Goal: Task Accomplishment & Management: Use online tool/utility

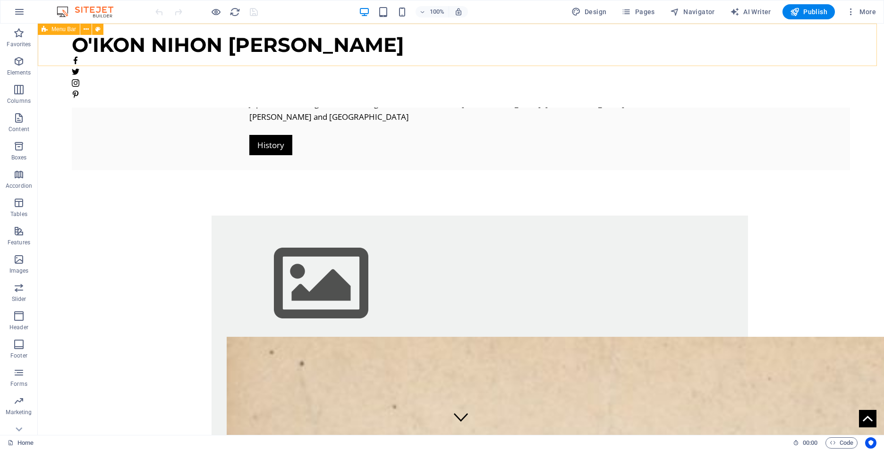
drag, startPoint x: 695, startPoint y: 66, endPoint x: 693, endPoint y: 80, distance: 14.0
click at [701, 108] on div "Primitive Dogs of Japan [GEOGRAPHIC_DATA] has six recognized native dogs breeds…" at bounding box center [461, 97] width 779 height 147
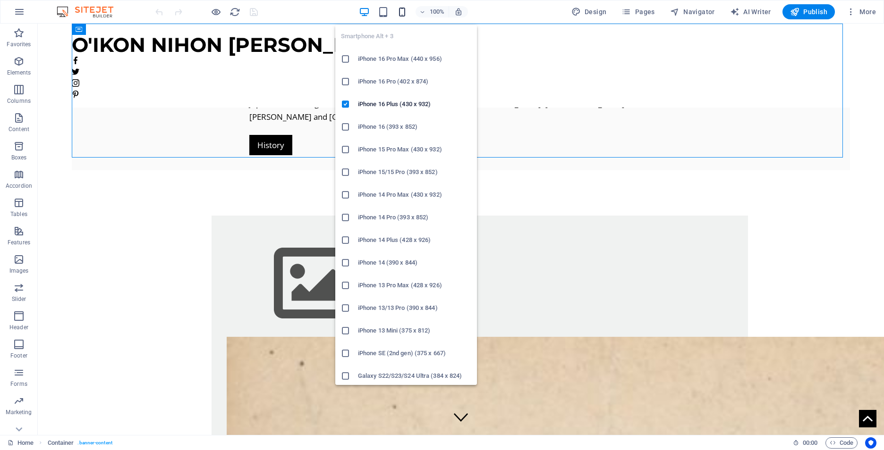
click at [401, 15] on icon "button" at bounding box center [402, 12] width 11 height 11
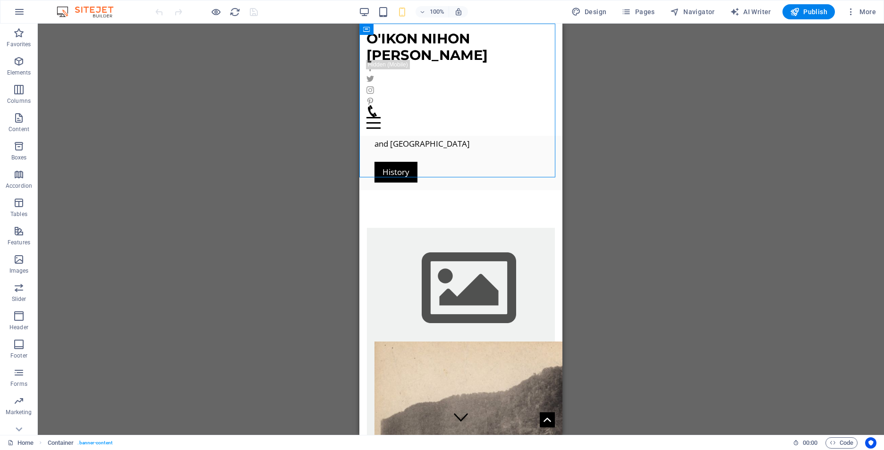
click at [746, 164] on div "Drag here to replace the existing content. Press “Ctrl” if you want to create a…" at bounding box center [461, 230] width 846 height 412
click at [541, 117] on div at bounding box center [460, 123] width 189 height 12
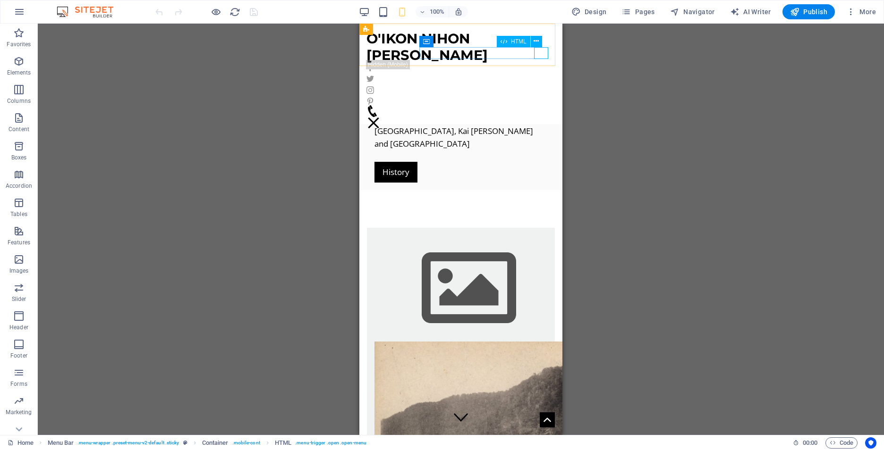
click at [381, 117] on div at bounding box center [373, 123] width 14 height 12
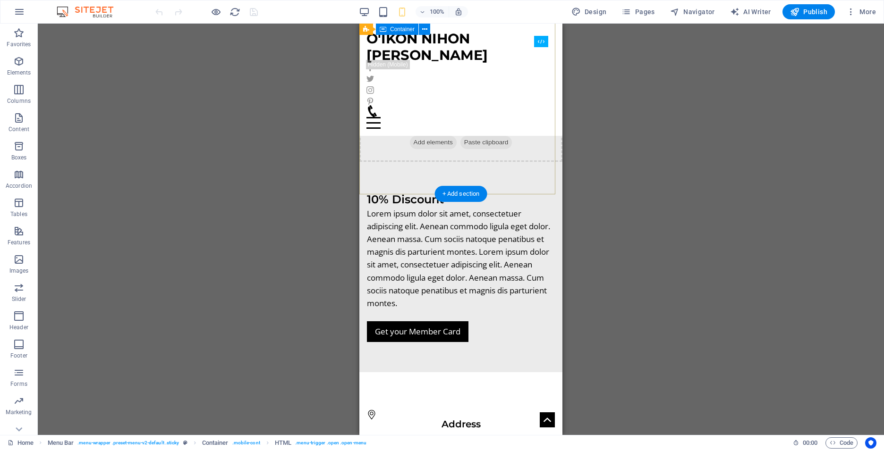
scroll to position [1823, 0]
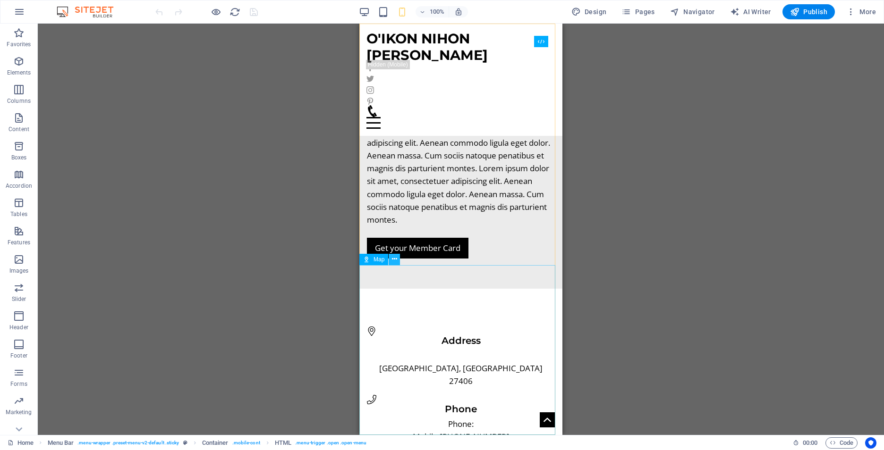
click at [396, 263] on icon at bounding box center [394, 259] width 5 height 10
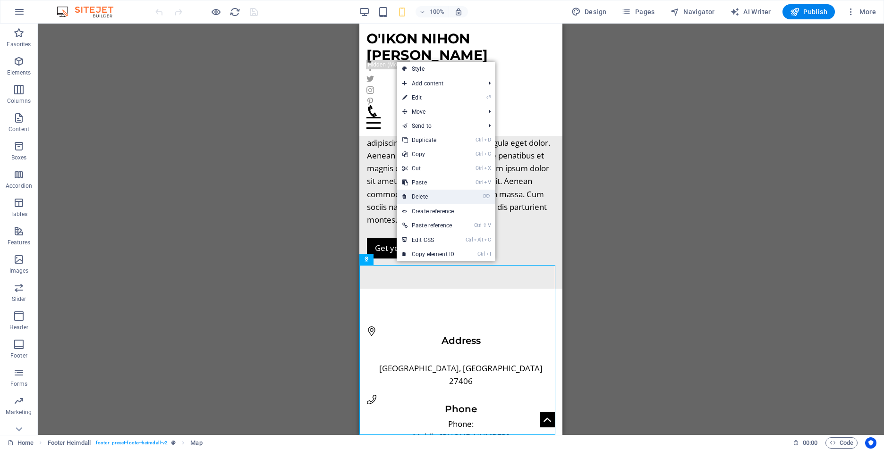
click at [428, 198] on link "⌦ Delete" at bounding box center [428, 197] width 63 height 14
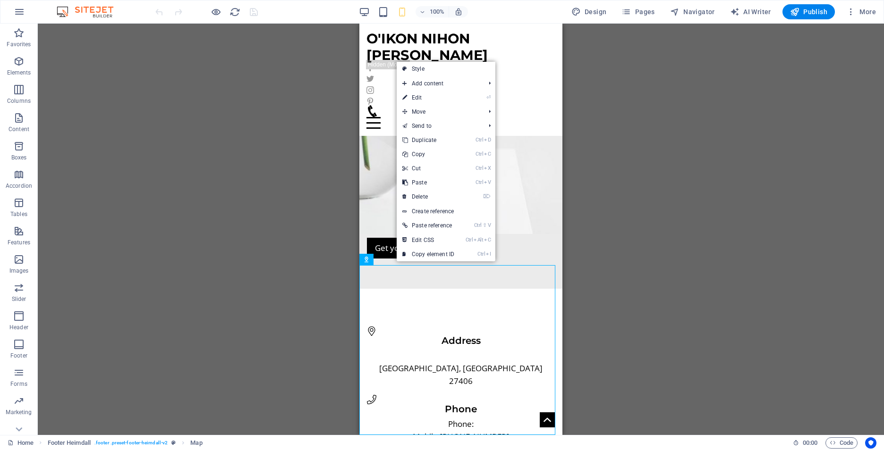
scroll to position [1654, 0]
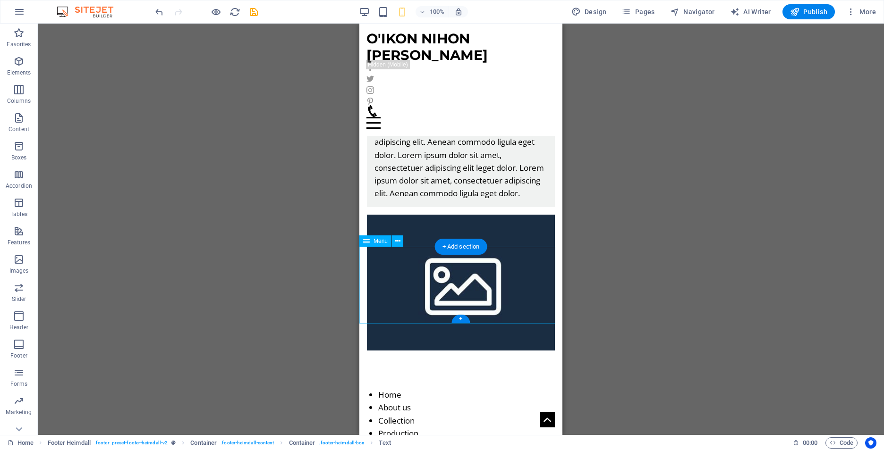
scroll to position [568, 0]
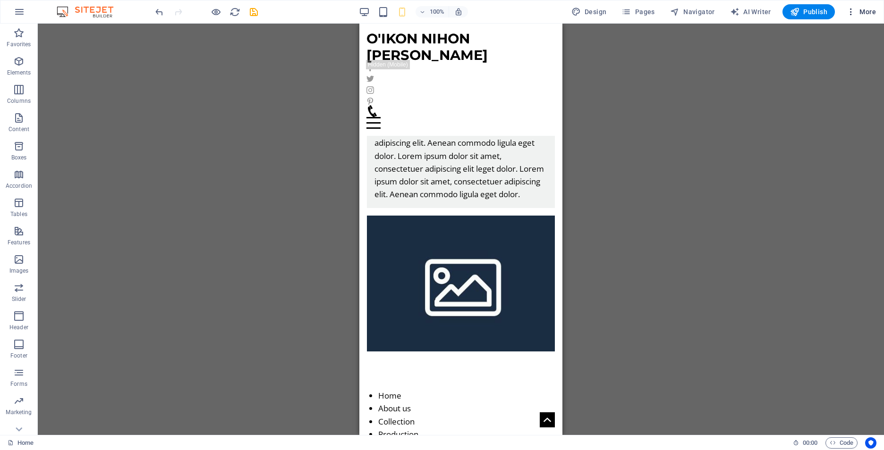
click at [865, 13] on span "More" at bounding box center [861, 11] width 30 height 9
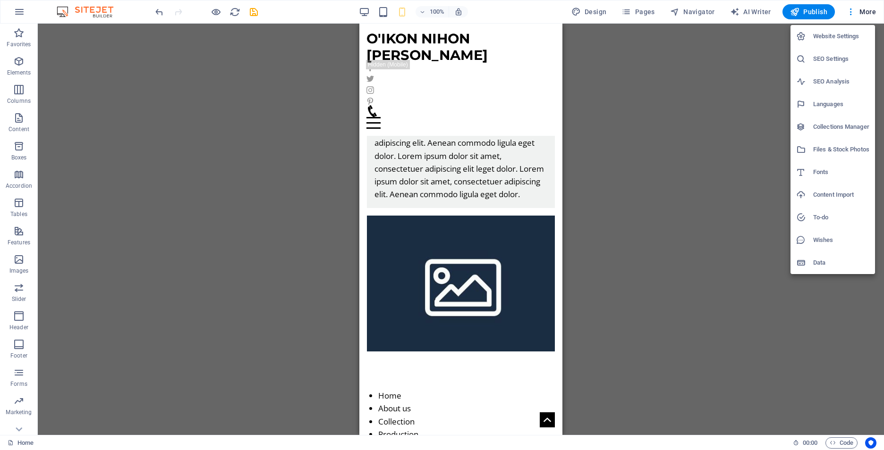
click at [830, 149] on h6 "Files & Stock Photos" at bounding box center [841, 149] width 56 height 11
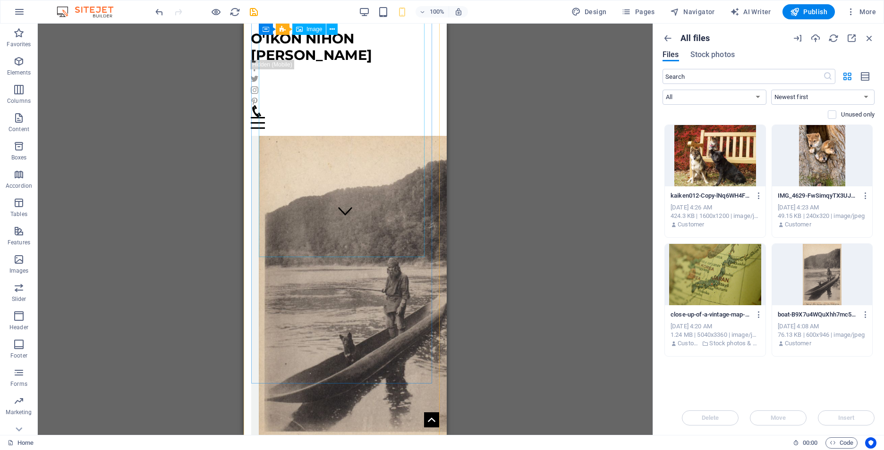
scroll to position [143, 0]
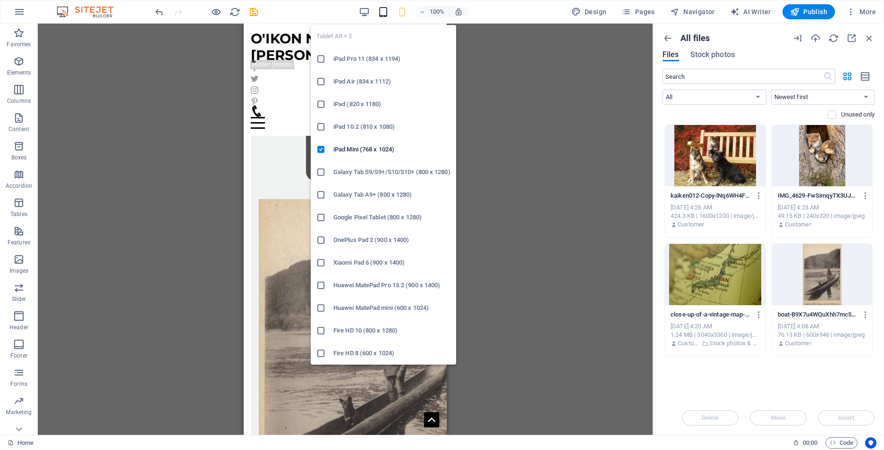
click at [389, 10] on icon "button" at bounding box center [383, 12] width 11 height 11
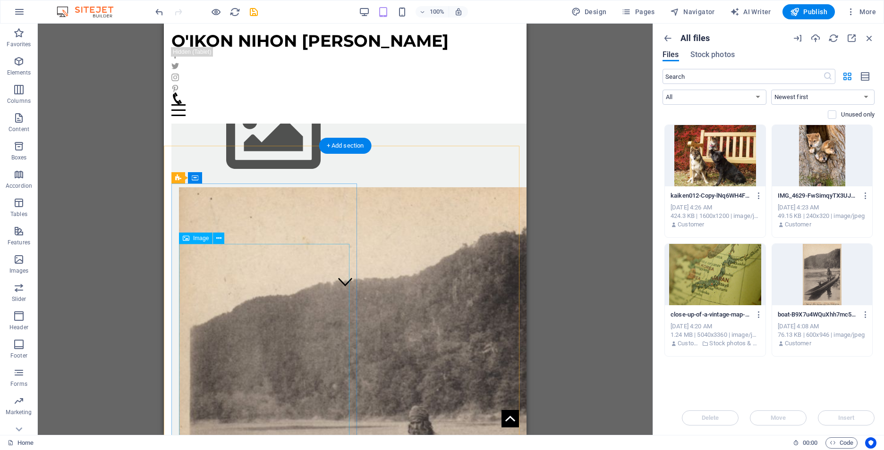
scroll to position [0, 0]
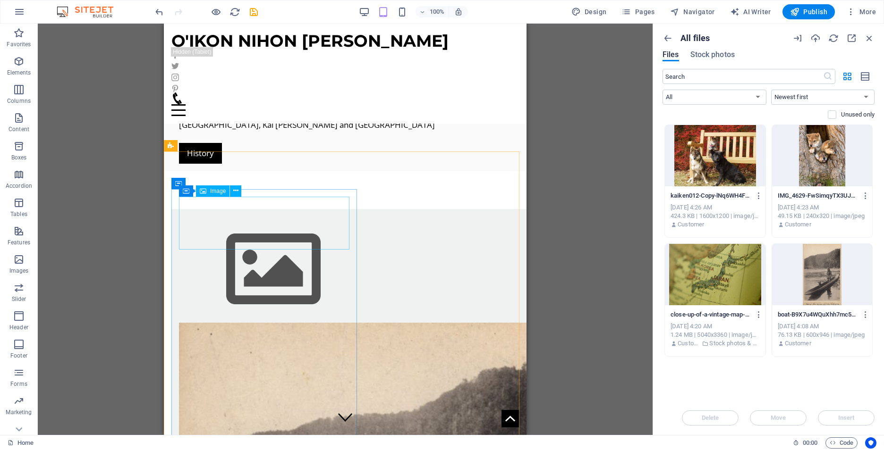
click at [212, 191] on span "Image" at bounding box center [218, 191] width 16 height 6
click at [233, 191] on icon at bounding box center [235, 191] width 5 height 10
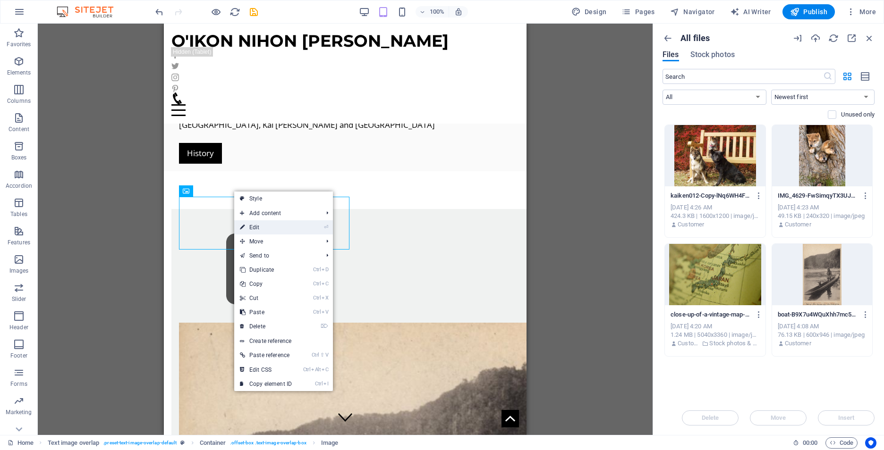
click at [259, 225] on link "⏎ Edit" at bounding box center [265, 227] width 63 height 14
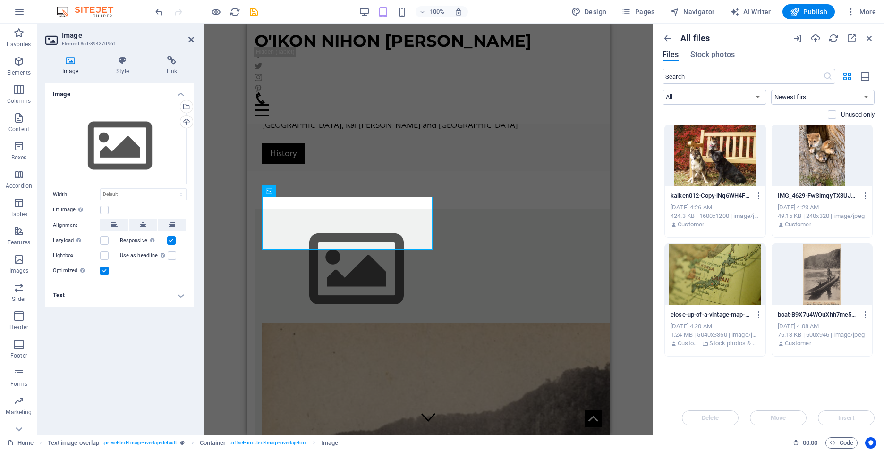
click at [74, 61] on icon at bounding box center [70, 60] width 50 height 9
click at [122, 65] on icon at bounding box center [122, 60] width 46 height 9
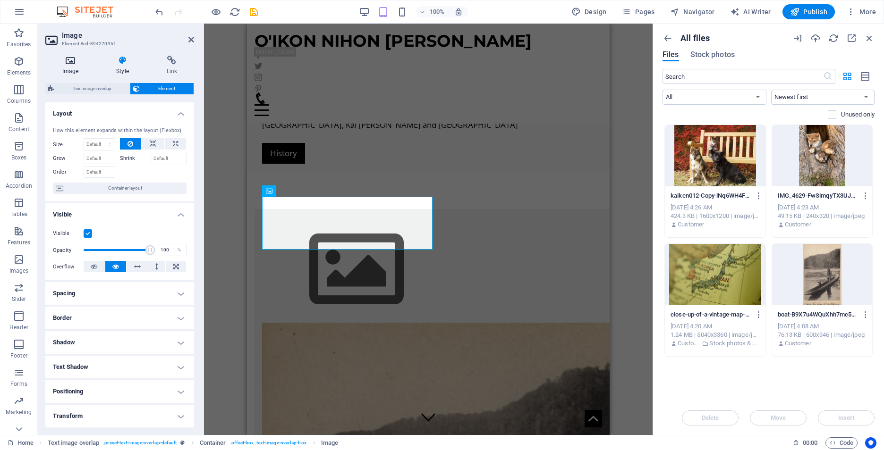
click at [69, 62] on icon at bounding box center [70, 60] width 50 height 9
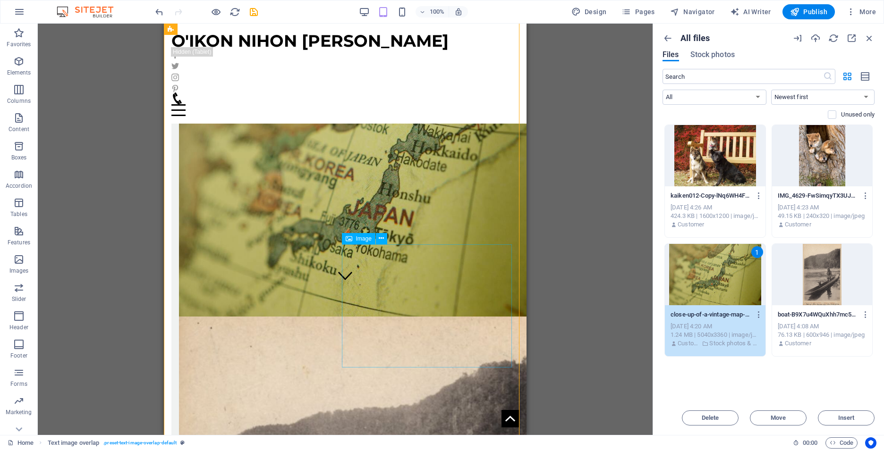
scroll to position [189, 0]
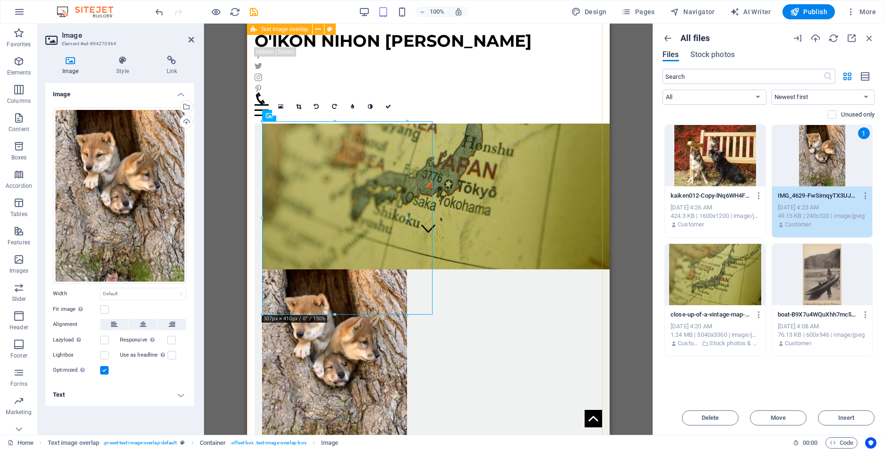
drag, startPoint x: 515, startPoint y: 346, endPoint x: 538, endPoint y: 359, distance: 26.6
click at [516, 346] on div "Hunter, Guardian and Companion Lorem ipsum dolor sit amet, consectetuer adipisc…" at bounding box center [428, 400] width 363 height 834
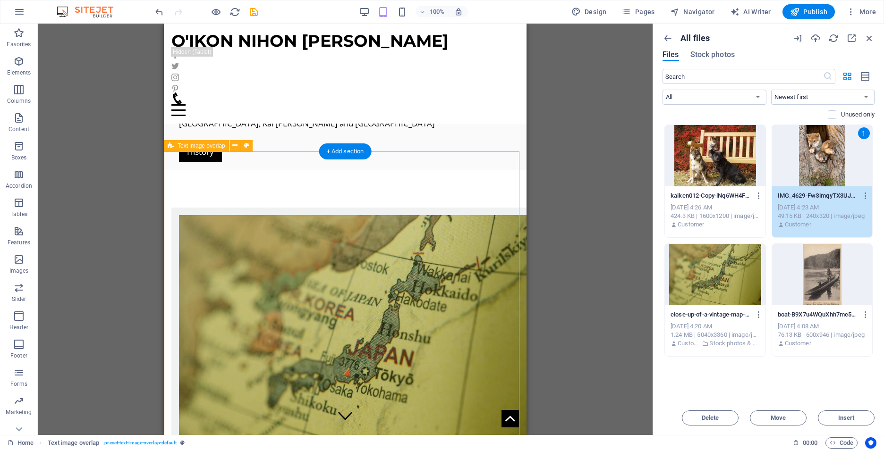
scroll to position [0, 0]
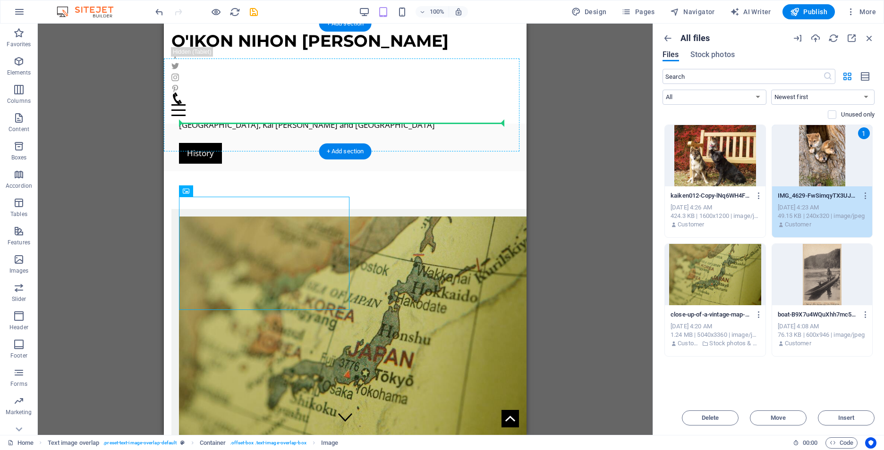
drag, startPoint x: 267, startPoint y: 263, endPoint x: 377, endPoint y: 124, distance: 177.1
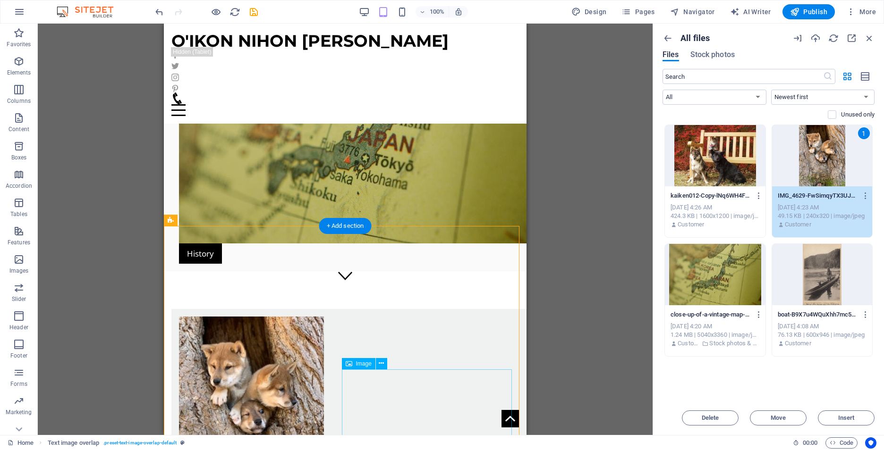
scroll to position [283, 0]
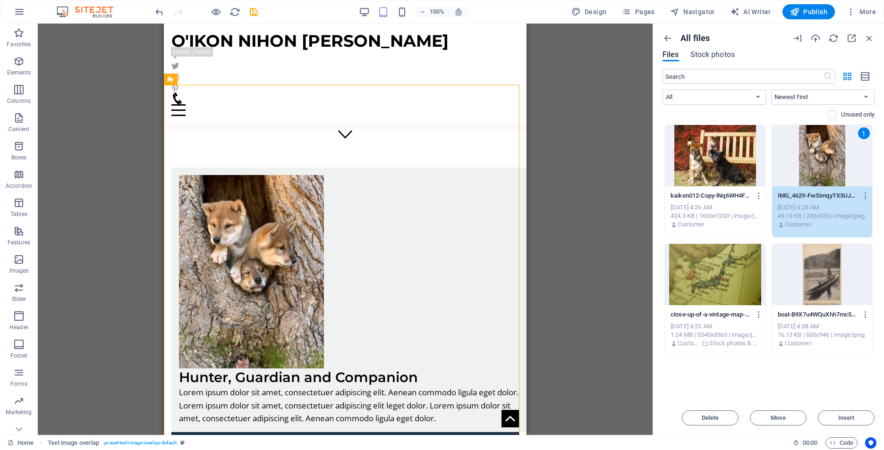
click at [407, 17] on div "100%" at bounding box center [413, 11] width 109 height 15
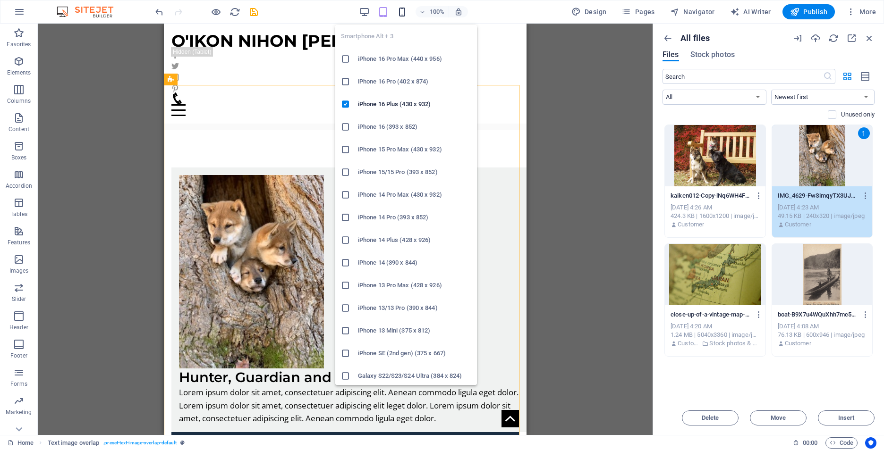
click at [405, 15] on icon "button" at bounding box center [402, 12] width 11 height 11
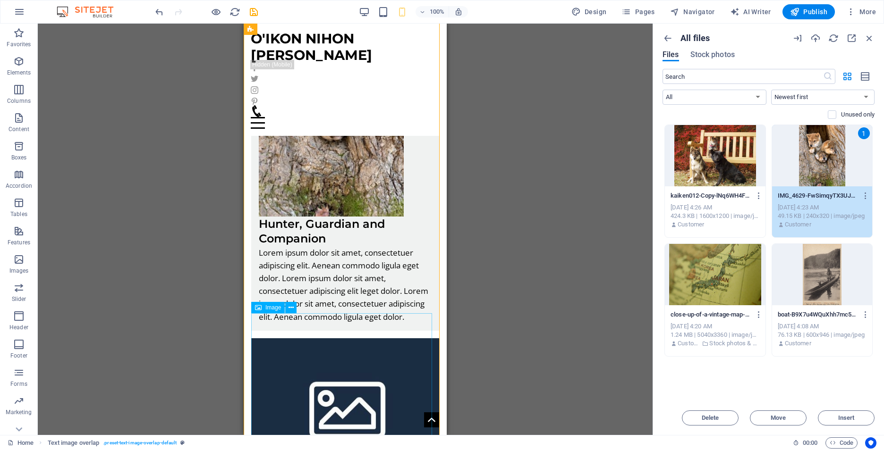
scroll to position [519, 0]
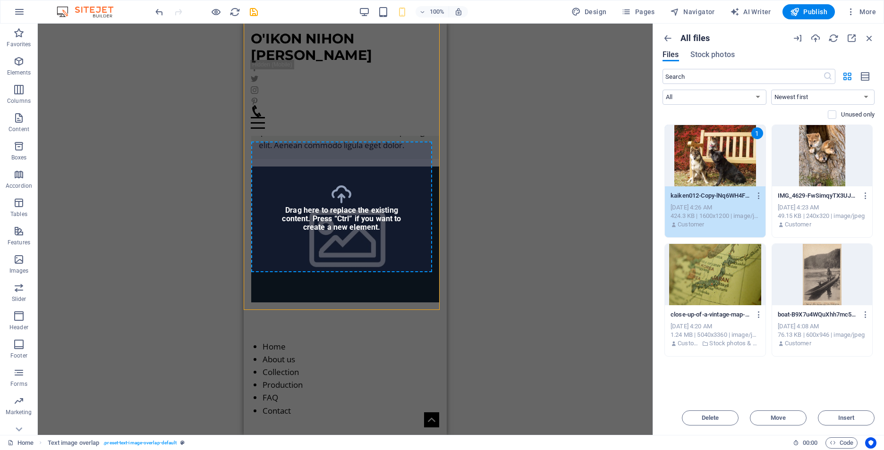
select select "%"
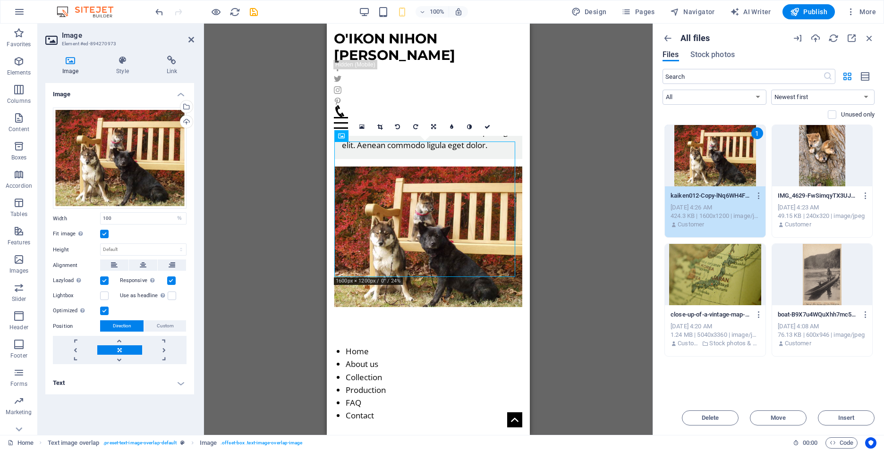
click at [583, 310] on div "Drag here to replace the existing content. Press “Ctrl” if you want to create a…" at bounding box center [428, 230] width 449 height 412
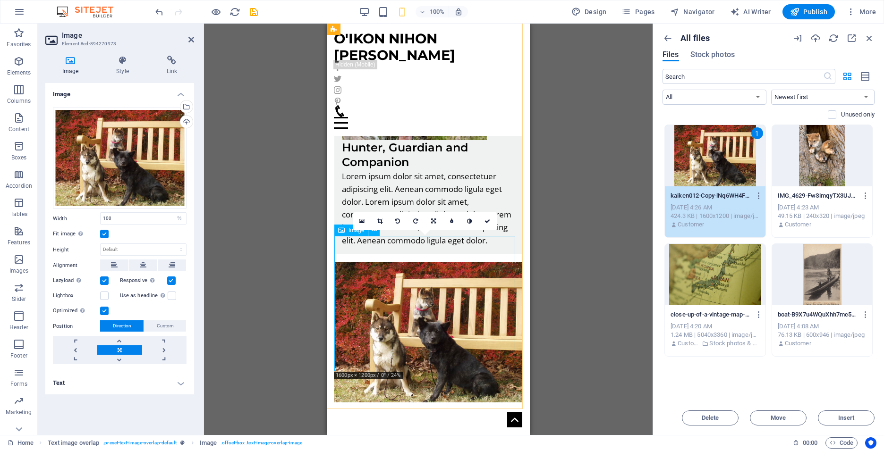
scroll to position [425, 0]
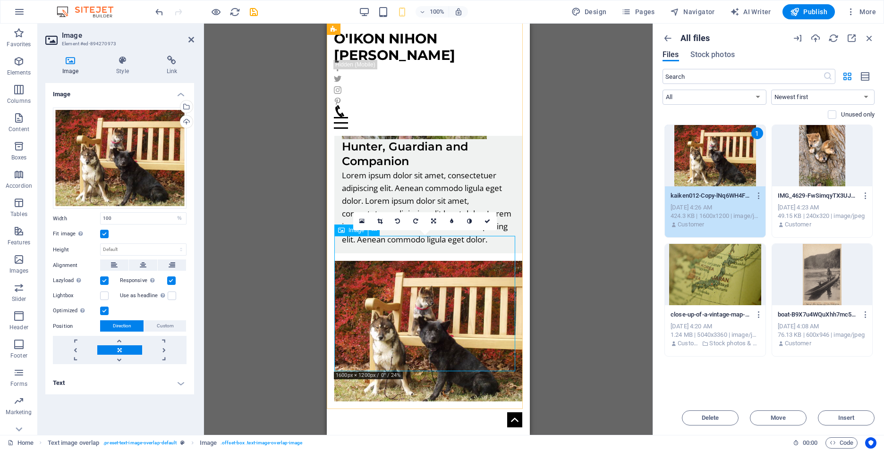
click at [422, 297] on figure at bounding box center [428, 331] width 188 height 141
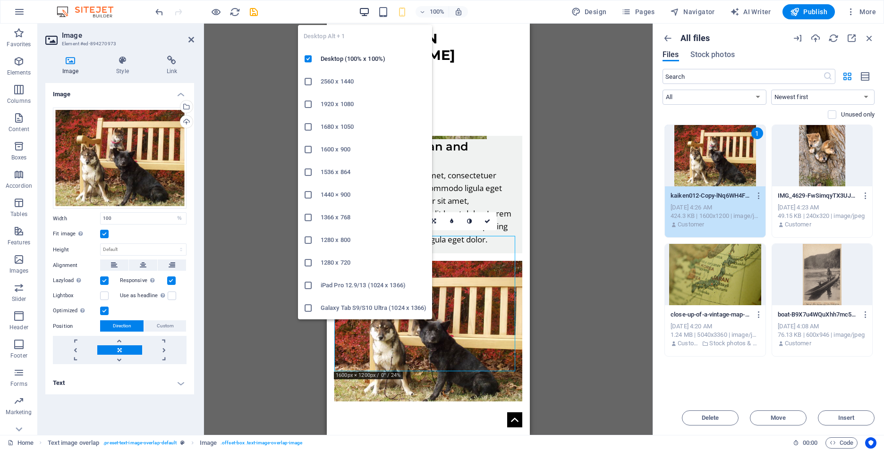
click at [368, 14] on icon "button" at bounding box center [364, 12] width 11 height 11
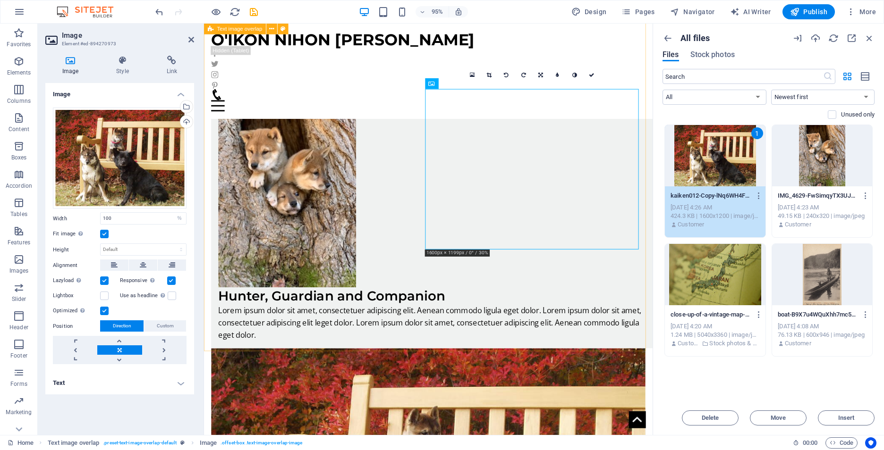
scroll to position [248, 0]
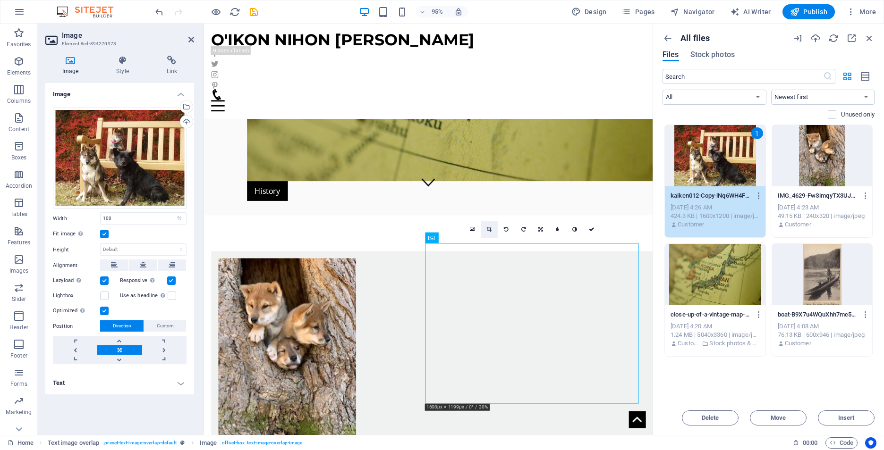
click at [489, 229] on icon at bounding box center [489, 229] width 5 height 5
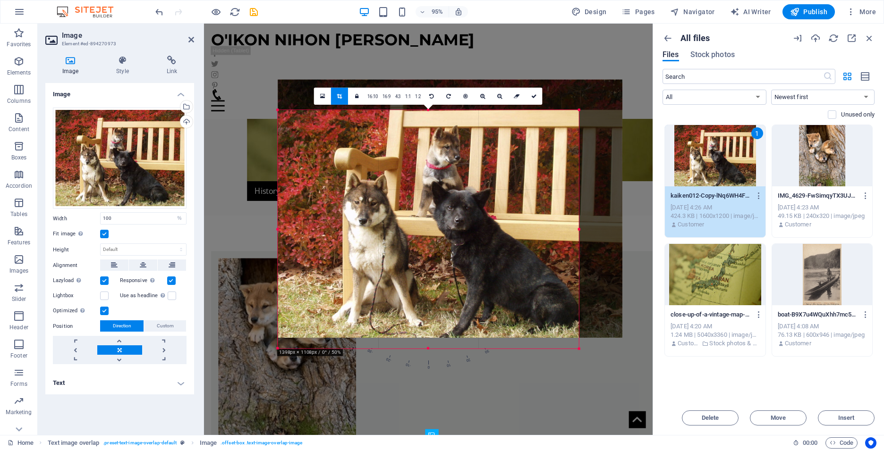
drag, startPoint x: 609, startPoint y: 96, endPoint x: 548, endPoint y: 128, distance: 69.1
click at [548, 128] on div "180 170 160 150 140 130 120 110 100 90 80 70 60 50 40 30 20 10 0 -10 -20 -30 -4…" at bounding box center [428, 229] width 301 height 238
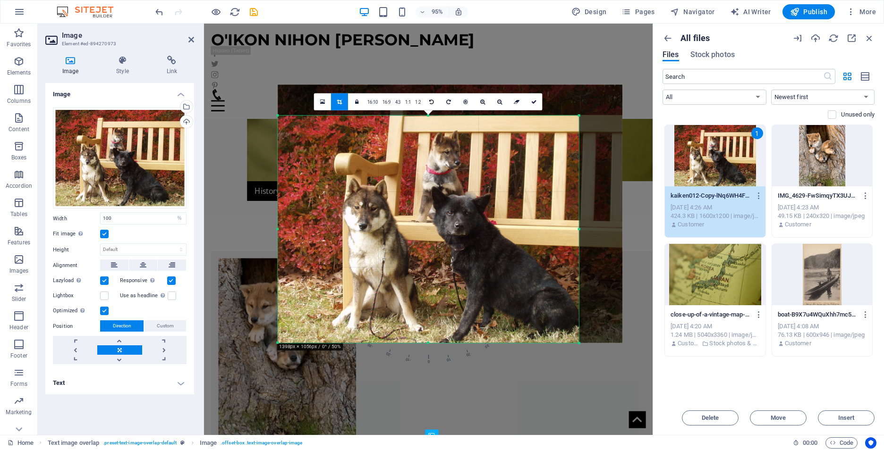
click at [621, 435] on div "Home Text image overlap . preset-text-image-overlap-default Image . offset-box …" at bounding box center [442, 442] width 884 height 15
click at [552, 409] on div "Drag here to replace the existing content. Press “Ctrl” if you want to create a…" at bounding box center [428, 230] width 449 height 412
click at [341, 102] on icon at bounding box center [339, 101] width 5 height 5
type input "671"
select select "px"
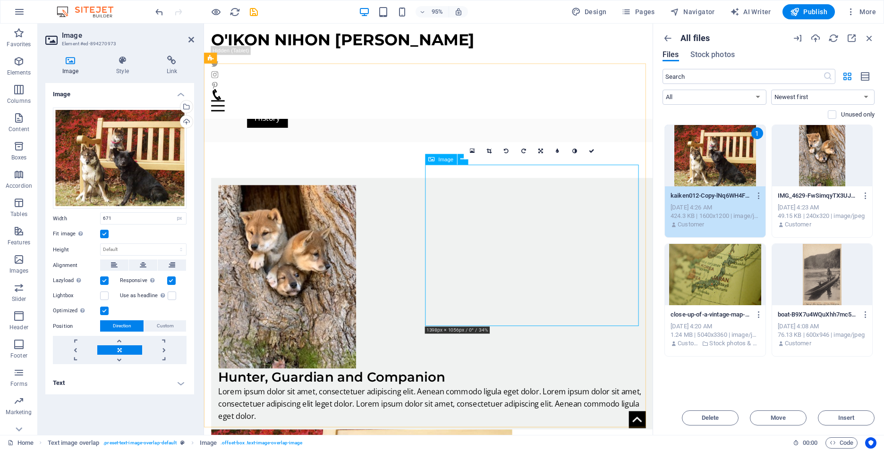
scroll to position [331, 0]
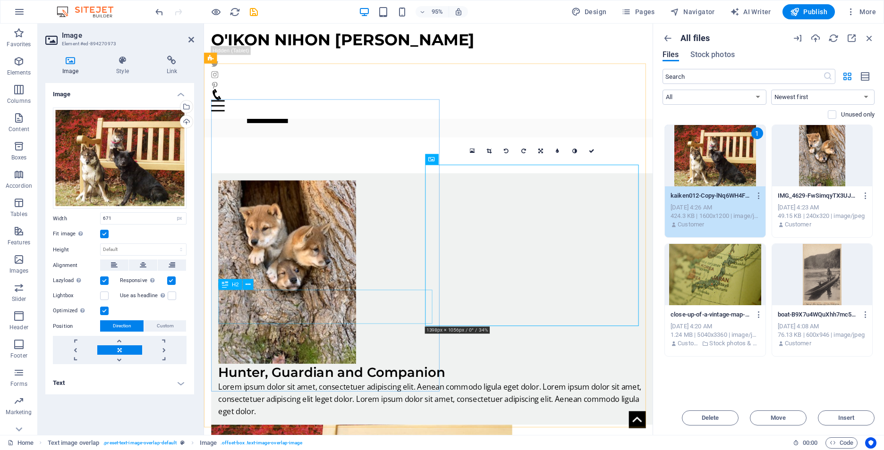
click at [254, 382] on div "Hunter, Guardian and Companion" at bounding box center [447, 391] width 457 height 18
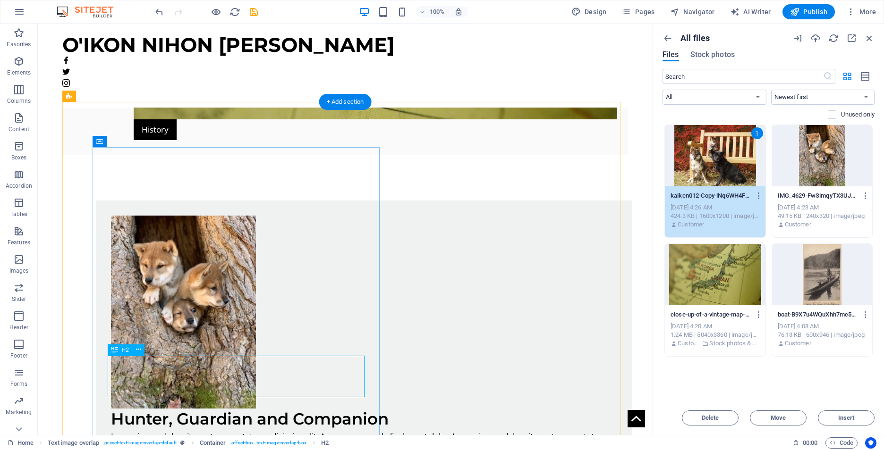
click at [185, 409] on div "Hunter, Guardian and Companion" at bounding box center [364, 419] width 506 height 21
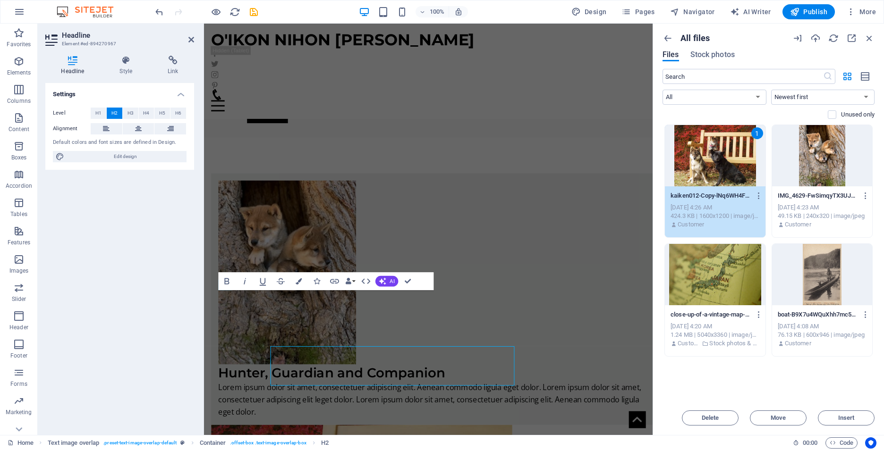
scroll to position [330, 0]
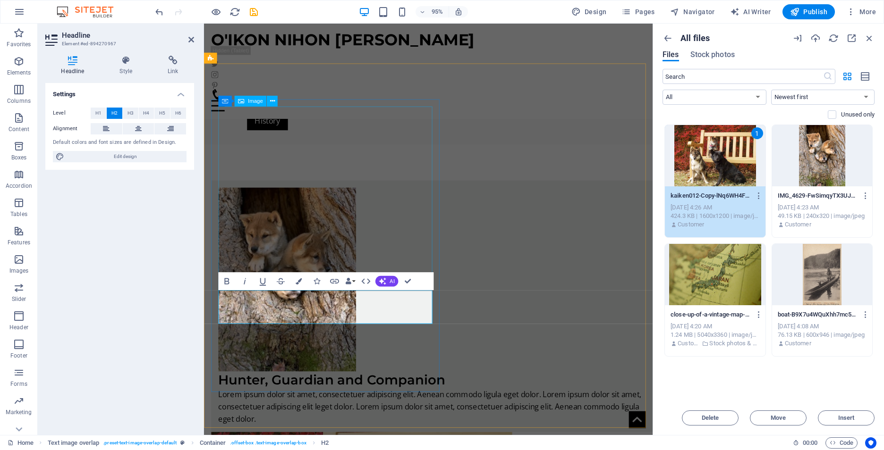
click at [382, 196] on figure at bounding box center [447, 293] width 457 height 194
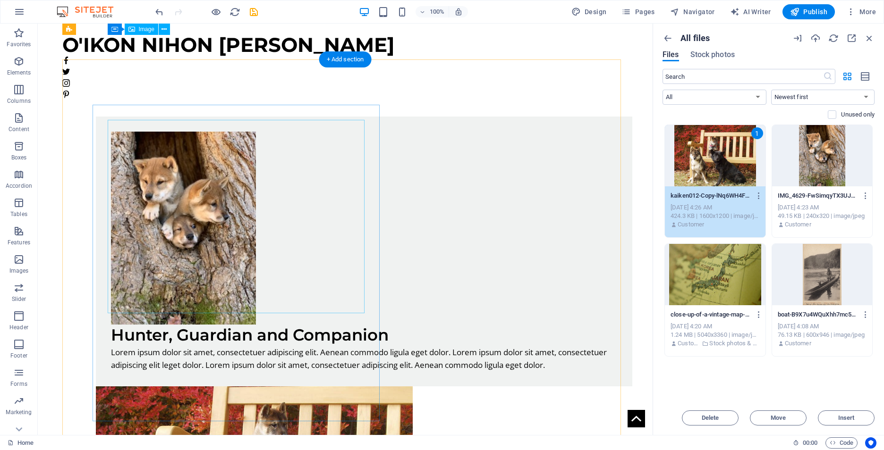
scroll to position [338, 0]
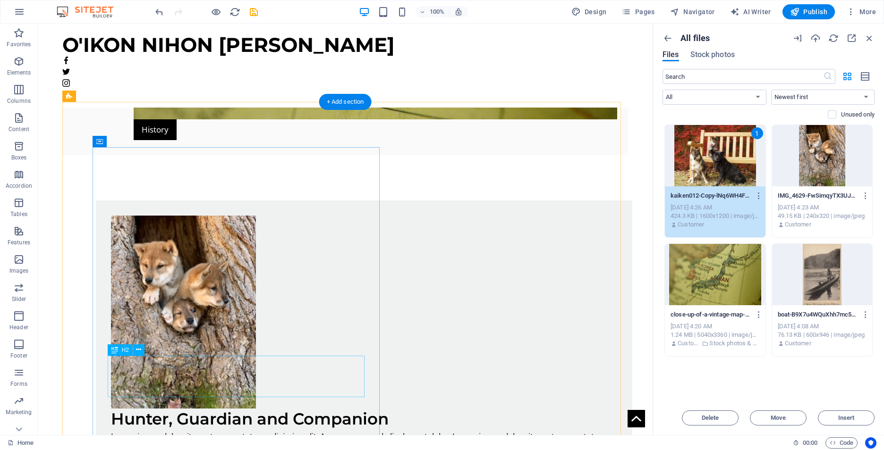
click at [119, 409] on div "Hunter, Guardian and Companion" at bounding box center [364, 419] width 506 height 21
click at [113, 409] on div "Hunter, Guardian and Companion" at bounding box center [364, 419] width 506 height 21
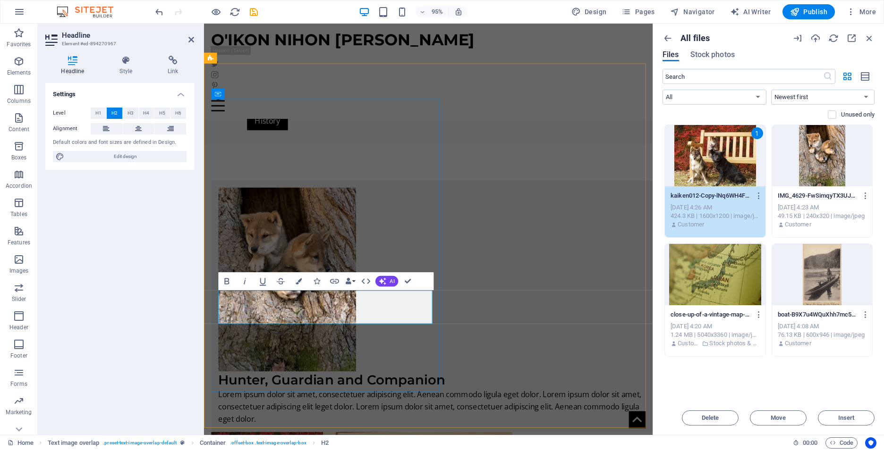
click at [220, 390] on h2 "Hunter, Guardian and Companion" at bounding box center [447, 399] width 457 height 18
click at [657, 388] on div "All files Files Stock photos ​ All Images Documents Audio Video Vector Other Ne…" at bounding box center [768, 230] width 231 height 412
click at [340, 408] on div "Lorem ipsum dolor sit amet, consectetuer adipiscing elit. Aenean commodo ligula…" at bounding box center [447, 427] width 457 height 39
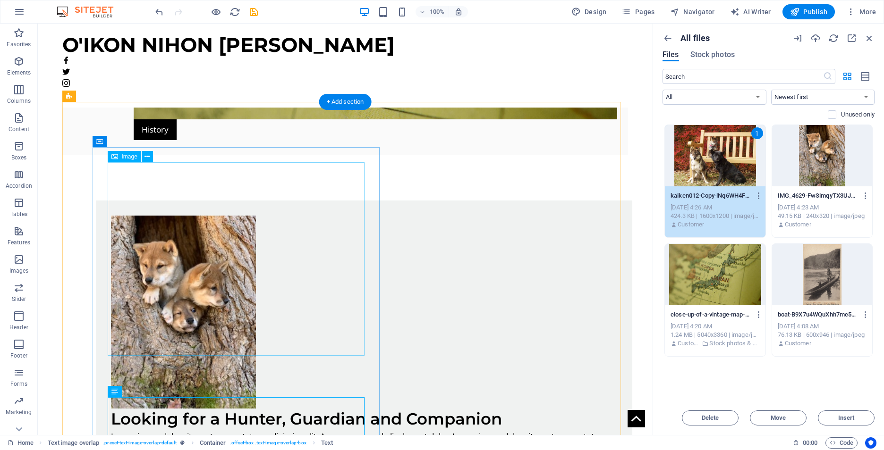
scroll to position [338, 0]
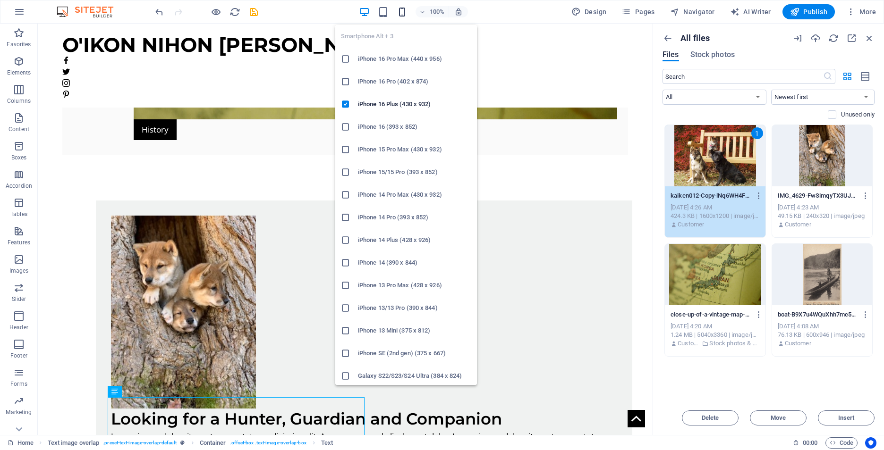
click at [403, 9] on icon "button" at bounding box center [402, 12] width 11 height 11
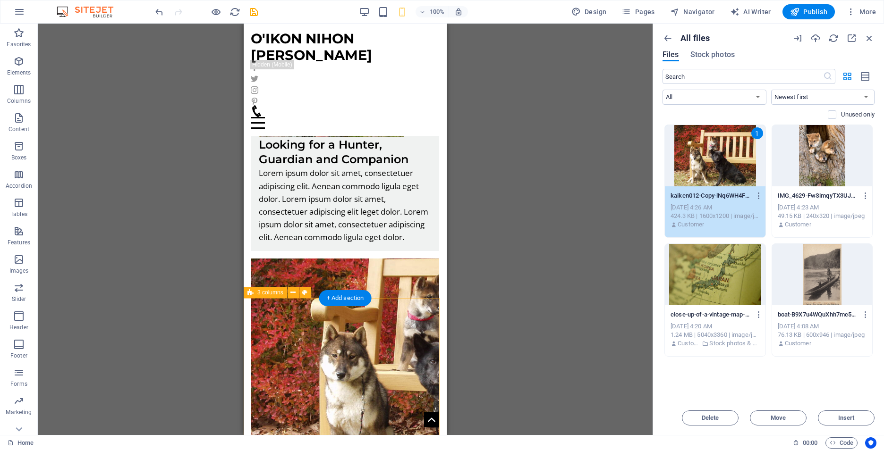
scroll to position [519, 0]
